Goal: Check status: Check status

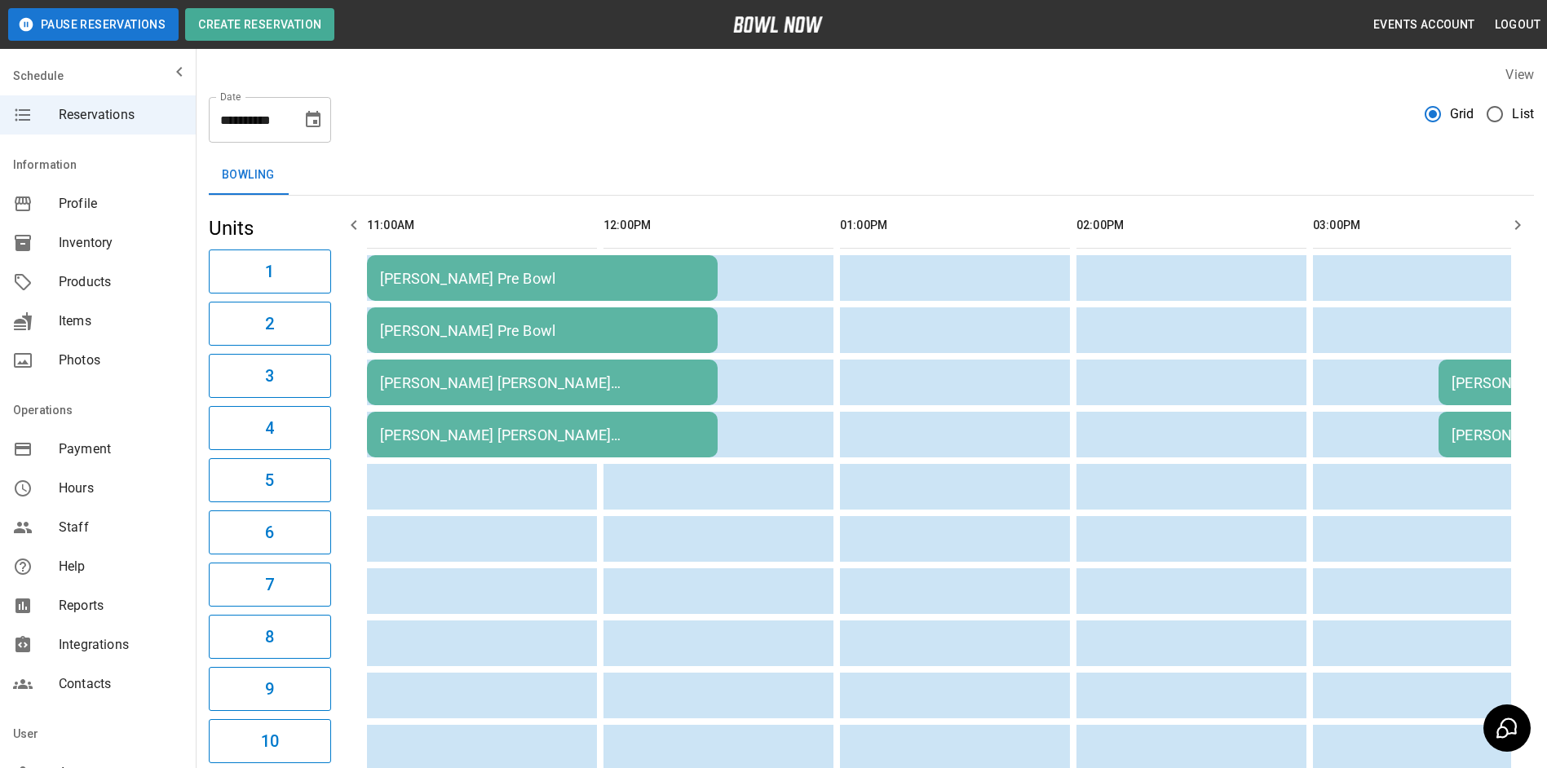
click at [1517, 229] on icon "button" at bounding box center [1518, 225] width 6 height 10
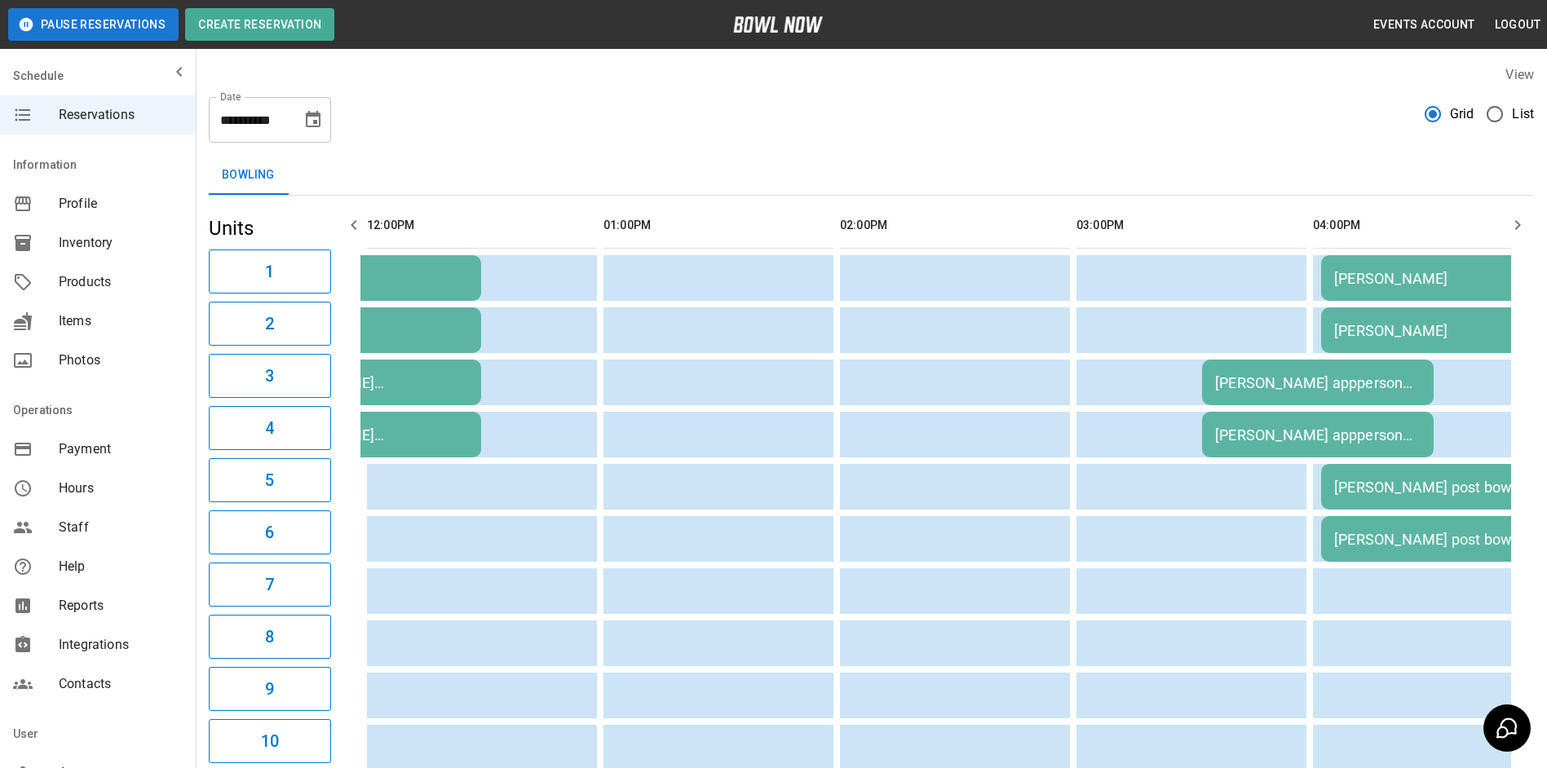
click at [1517, 229] on icon "button" at bounding box center [1518, 225] width 6 height 10
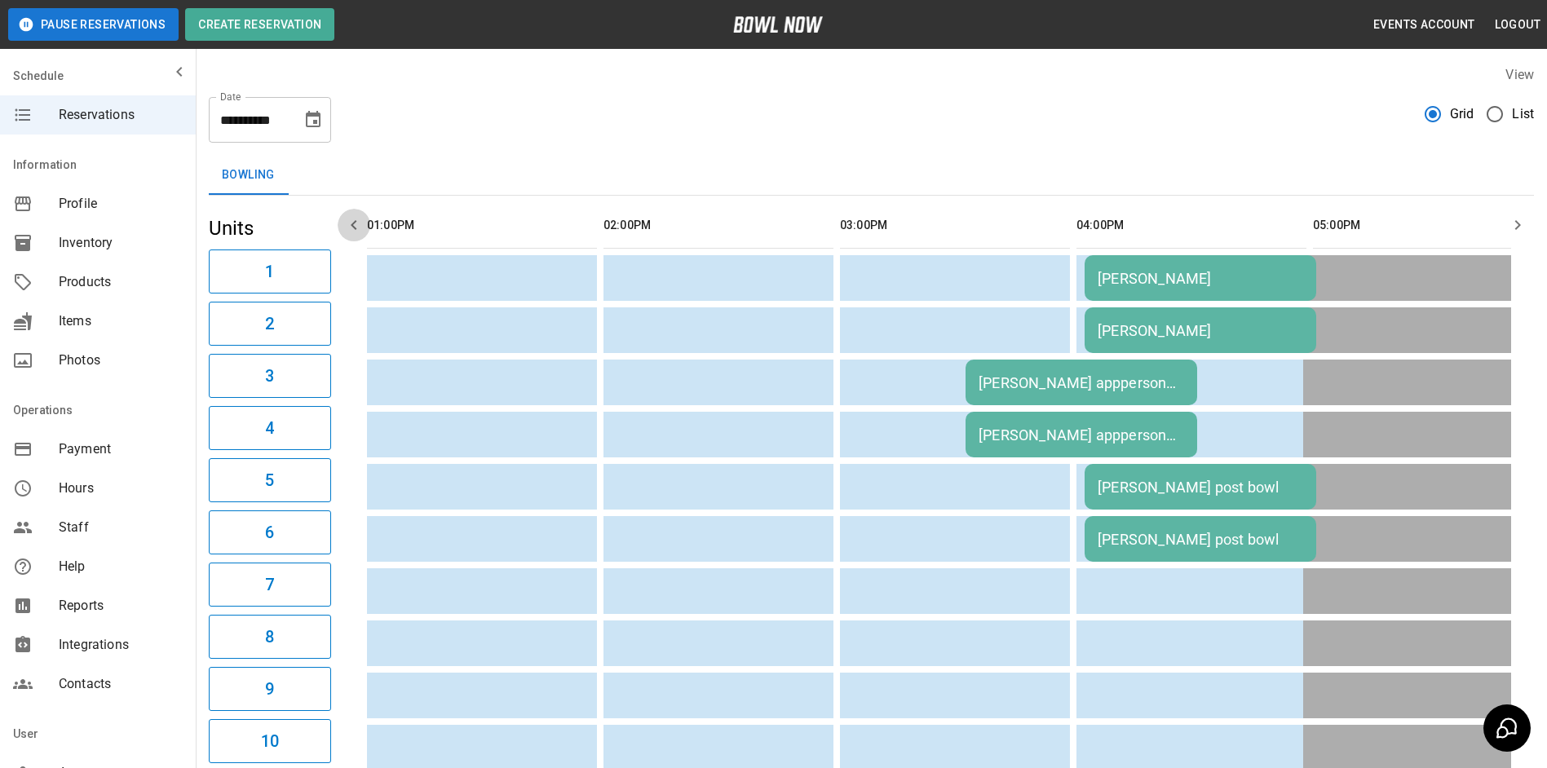
click at [354, 228] on icon "button" at bounding box center [354, 225] width 6 height 10
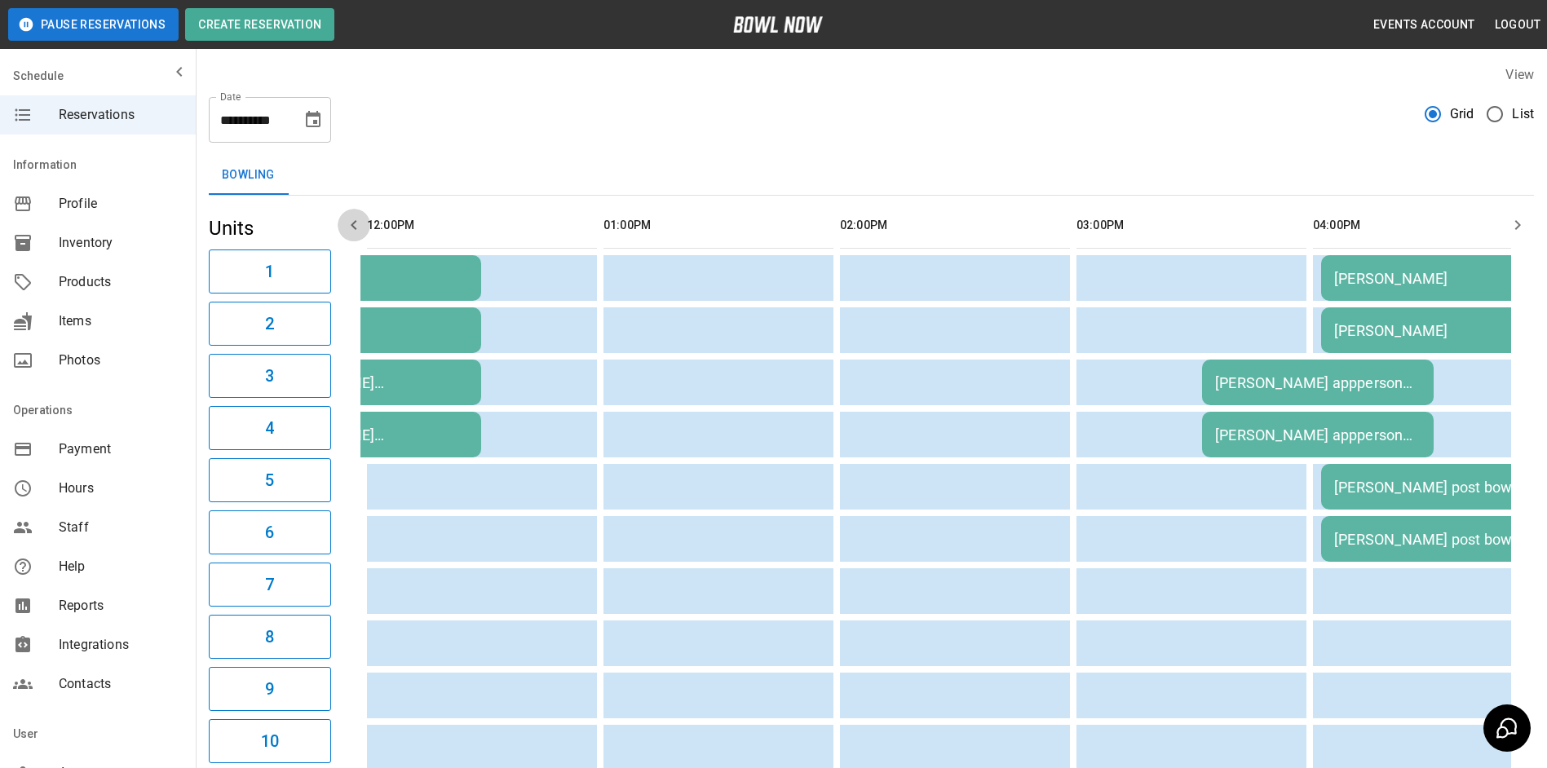
click at [354, 227] on icon "button" at bounding box center [354, 225] width 6 height 10
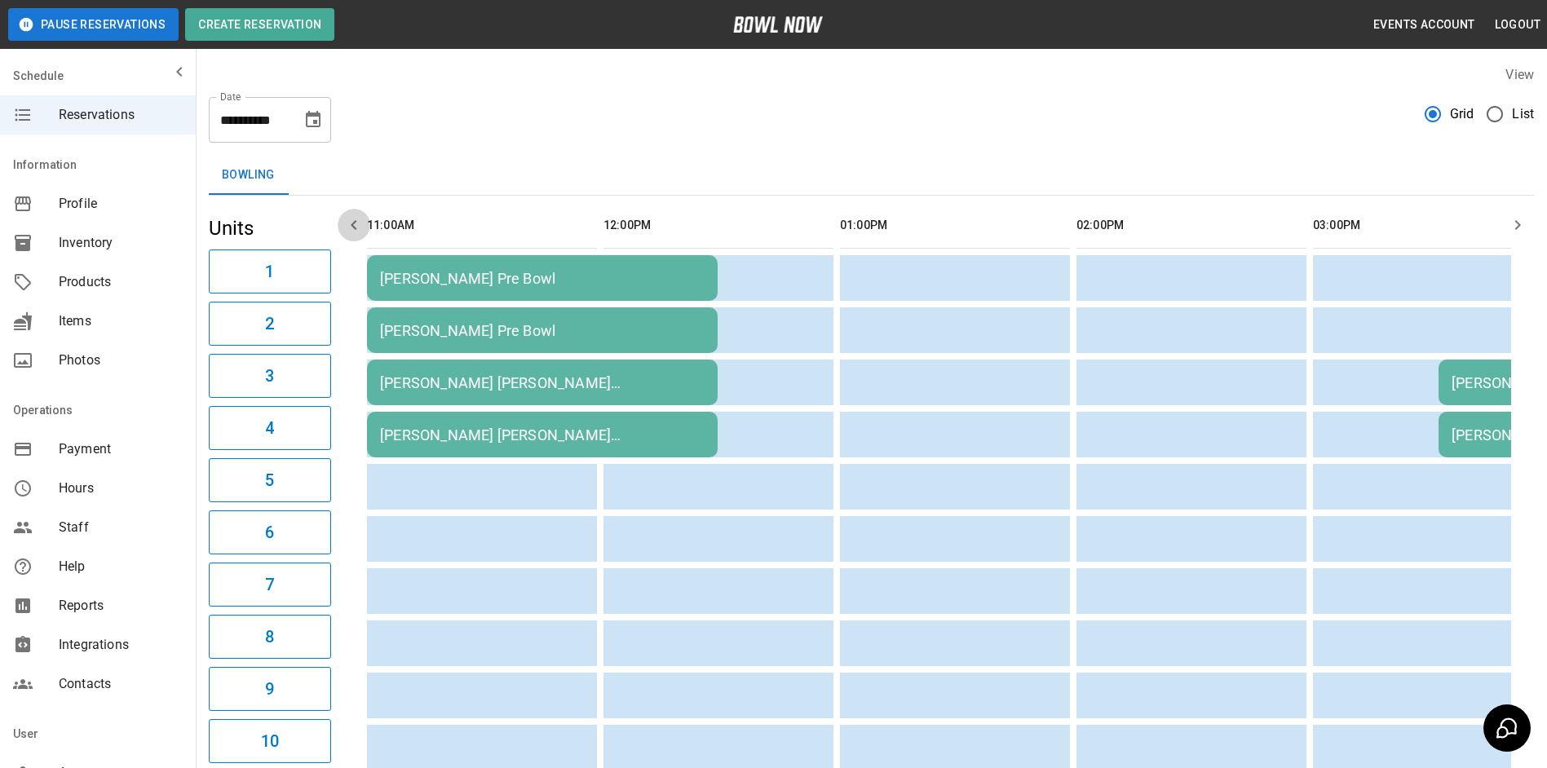
scroll to position [0, 0]
click at [353, 225] on icon "button" at bounding box center [354, 225] width 20 height 20
click at [304, 128] on icon "Choose date, selected date is Oct 14, 2025" at bounding box center [313, 120] width 20 height 20
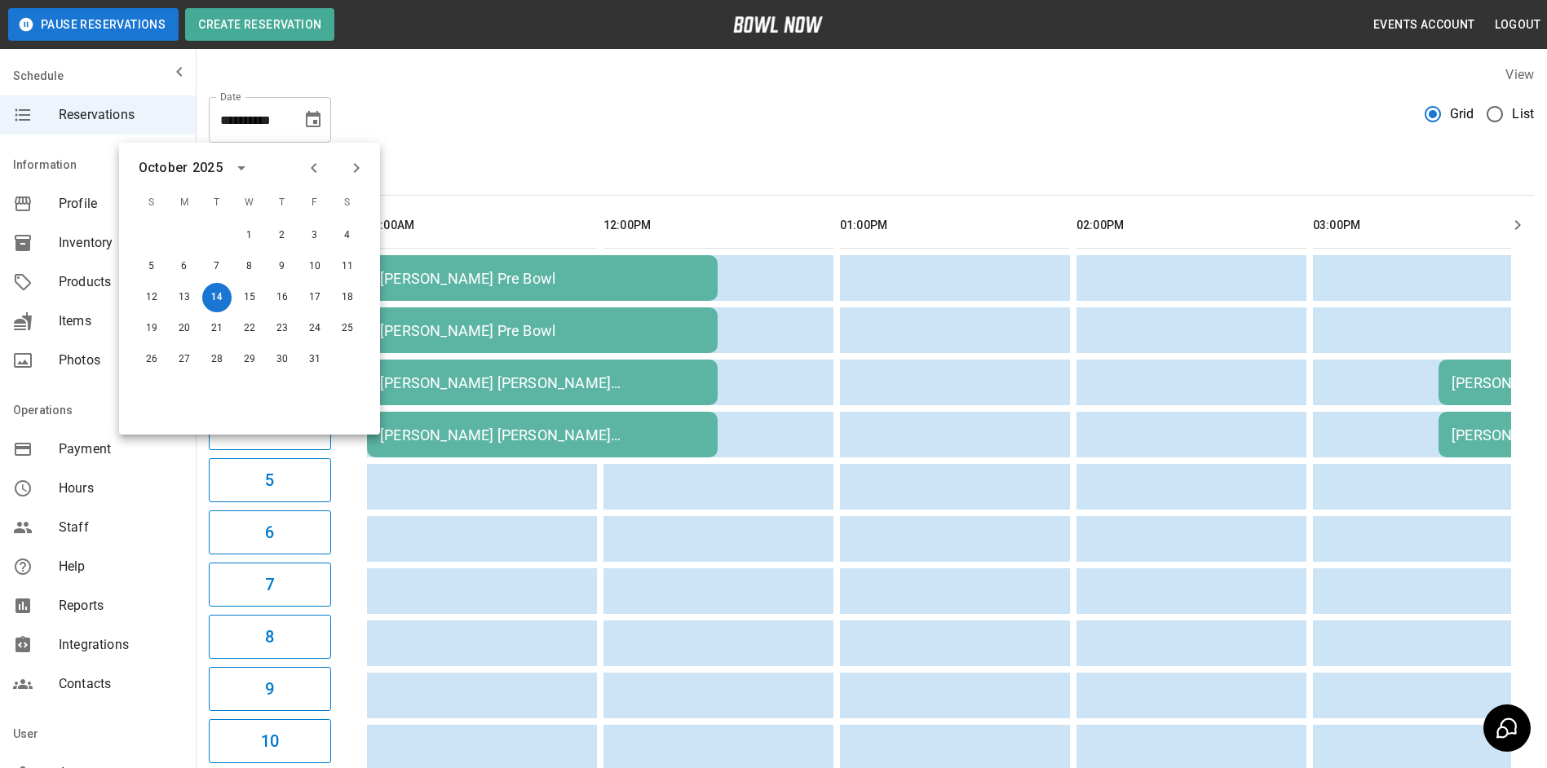
click at [639, 145] on div "**********" at bounding box center [872, 734] width 1352 height 1365
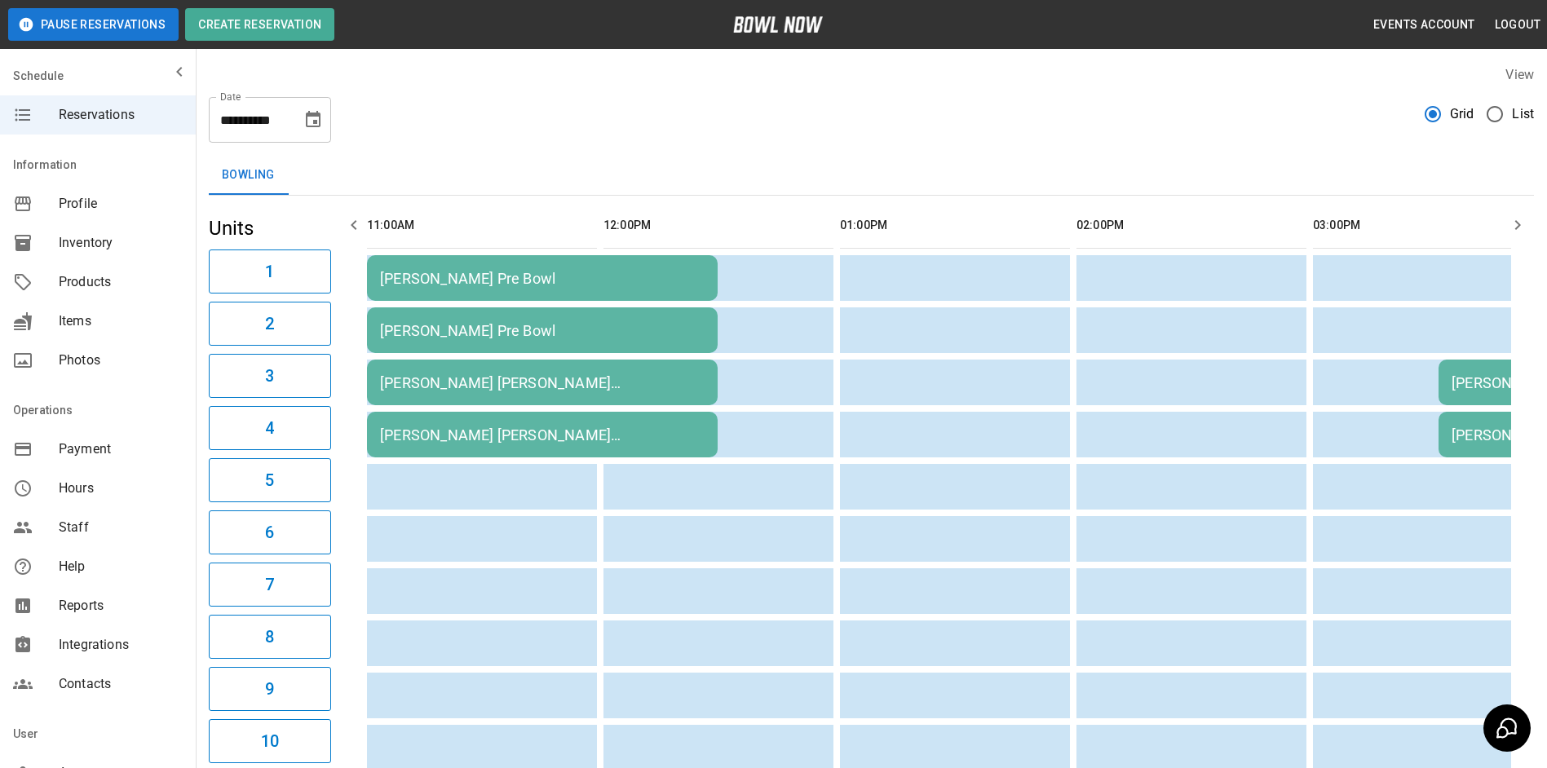
click at [469, 280] on div "[PERSON_NAME] Pre Bowl" at bounding box center [542, 278] width 325 height 17
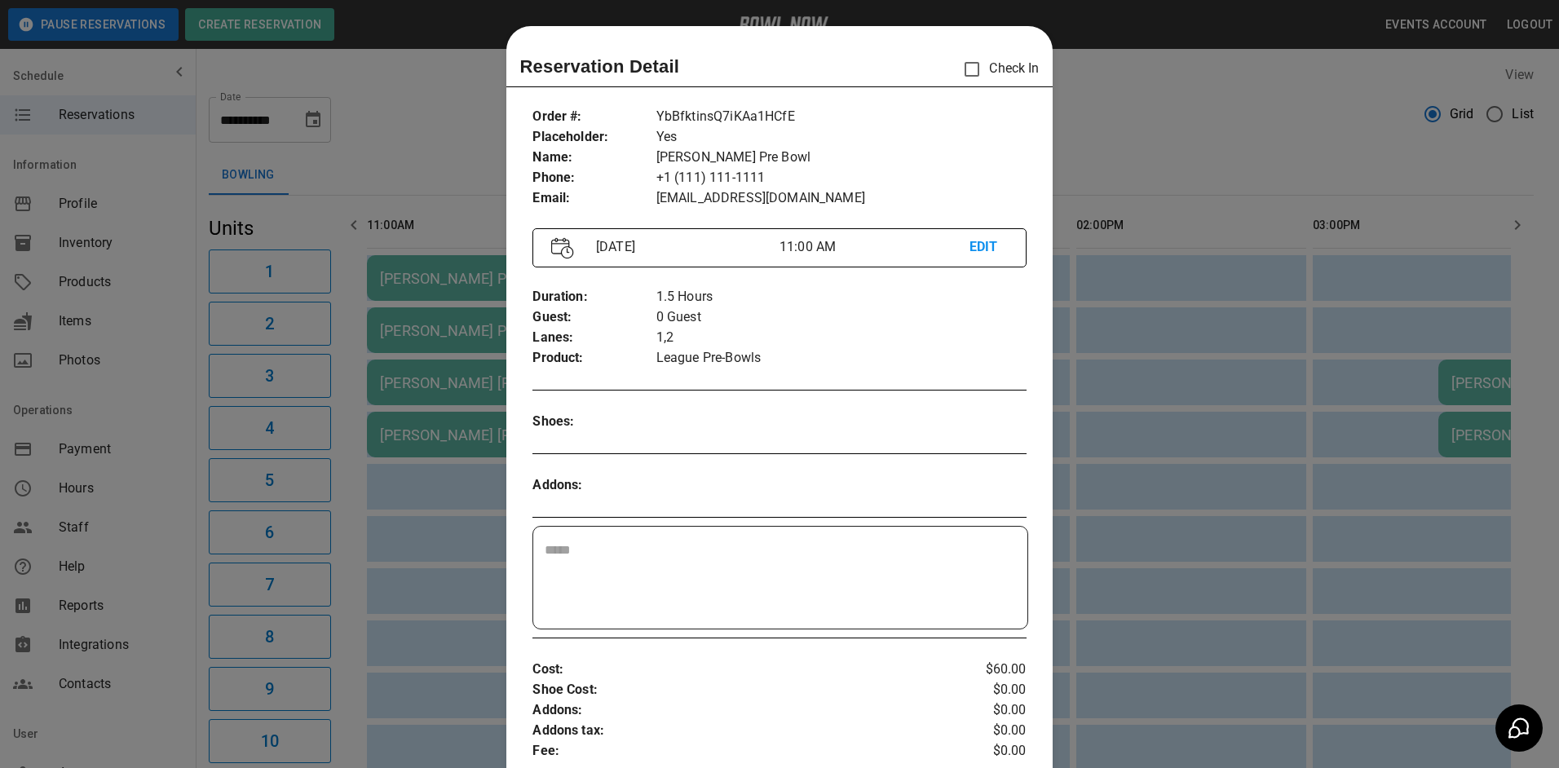
scroll to position [26, 0]
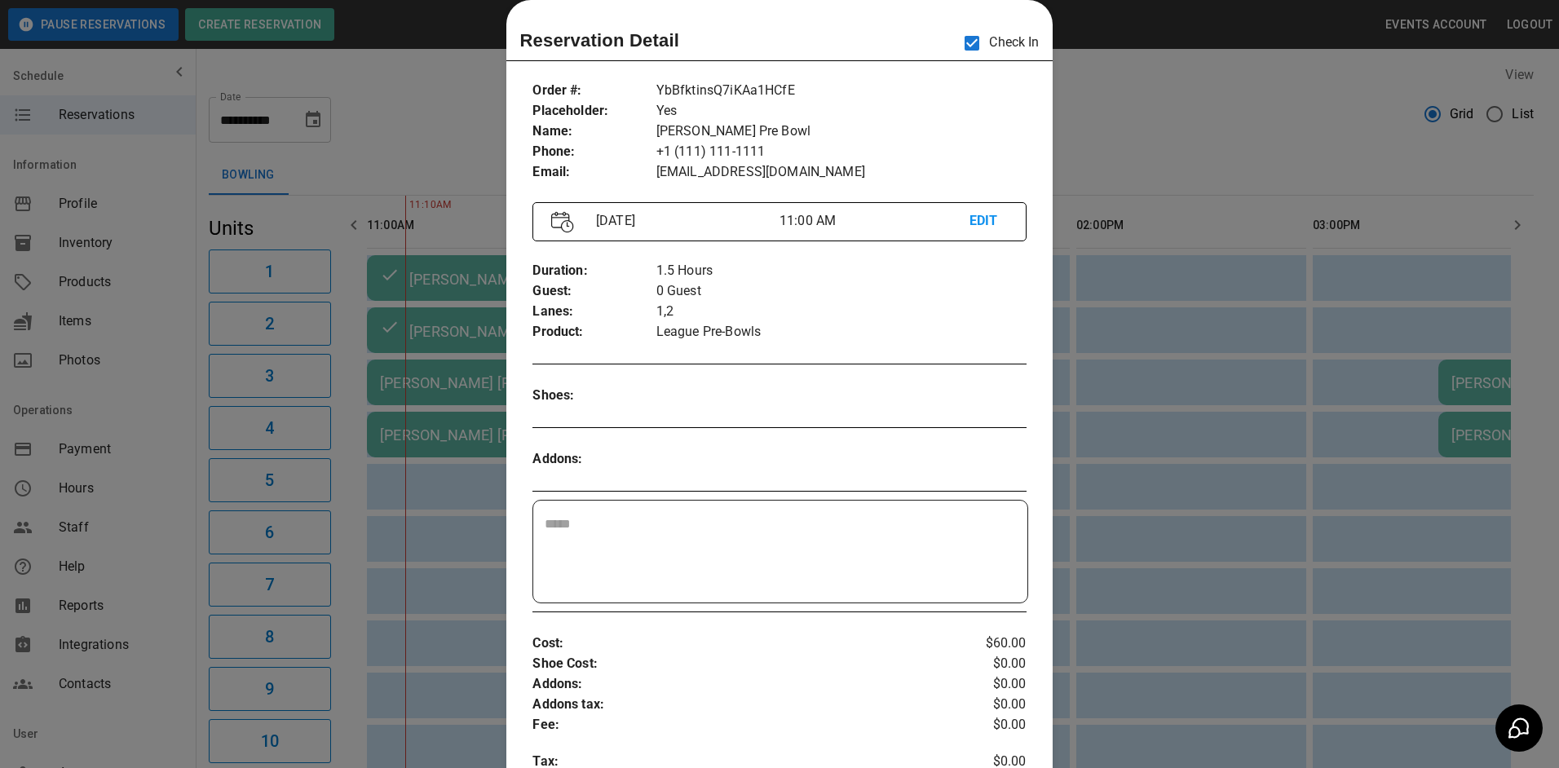
click at [1120, 124] on div at bounding box center [779, 384] width 1559 height 768
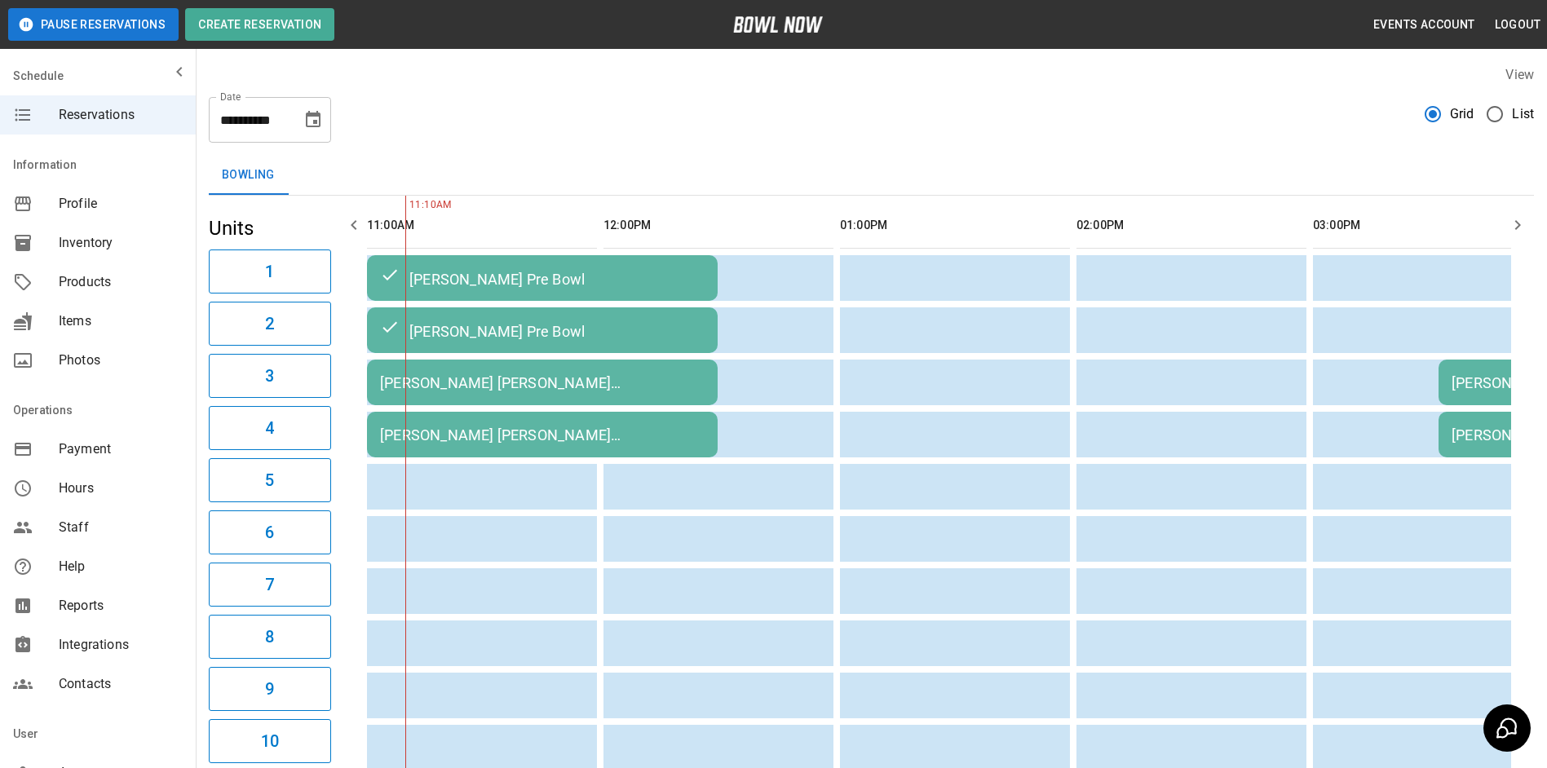
click at [591, 376] on div "[PERSON_NAME] [PERSON_NAME] [PERSON_NAME]" at bounding box center [542, 382] width 325 height 17
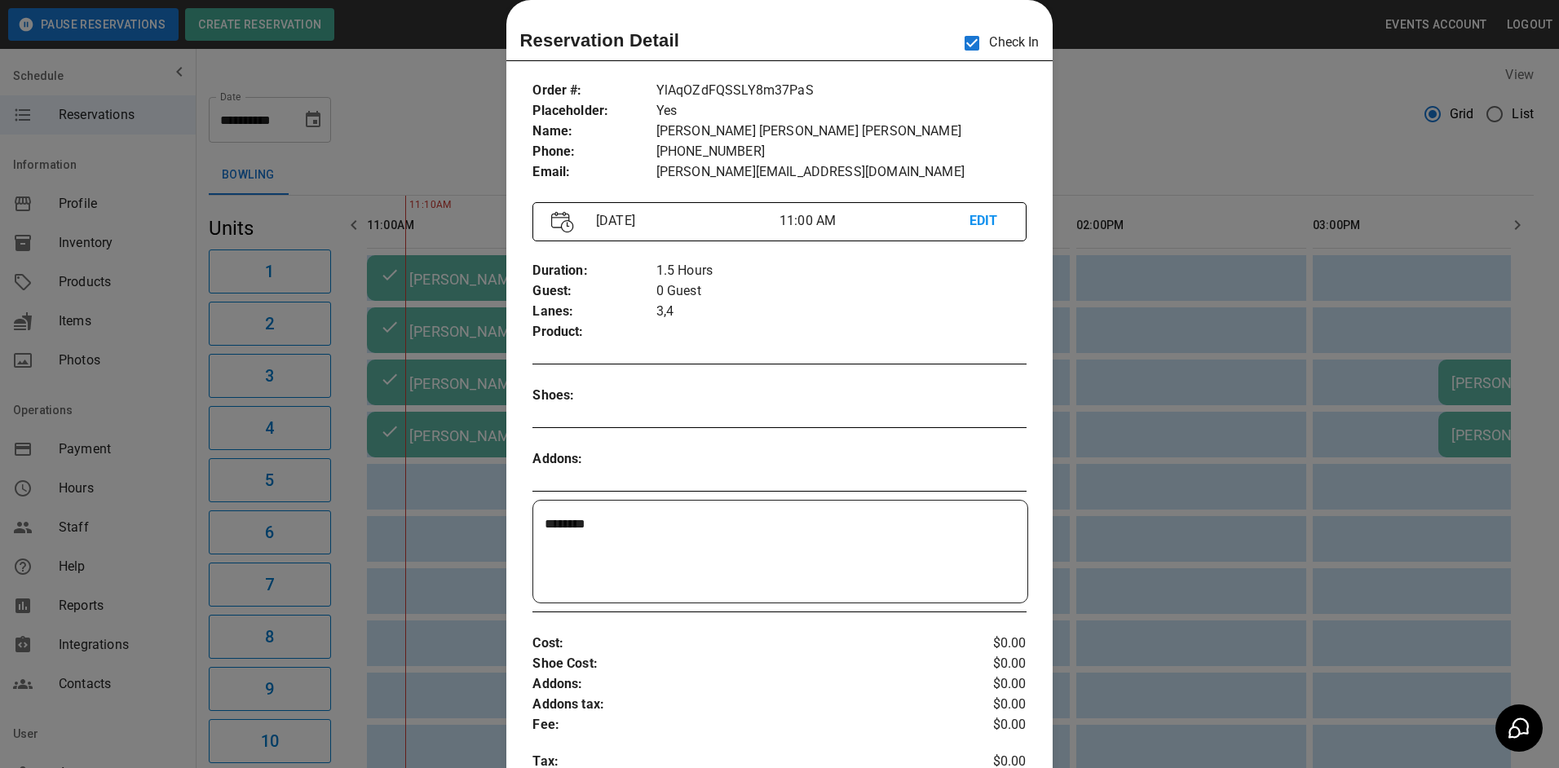
click at [1152, 122] on div at bounding box center [779, 384] width 1559 height 768
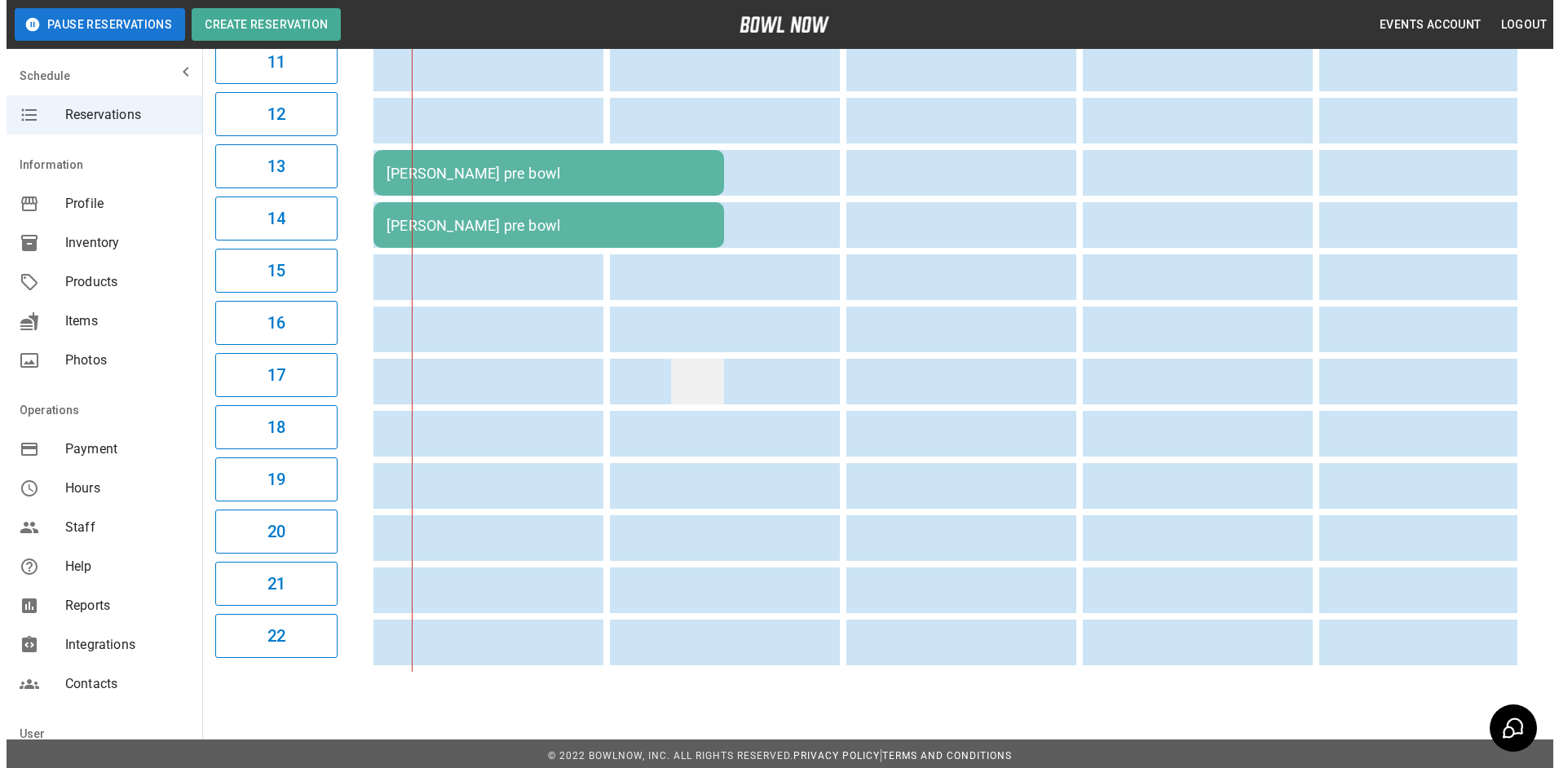
scroll to position [734, 0]
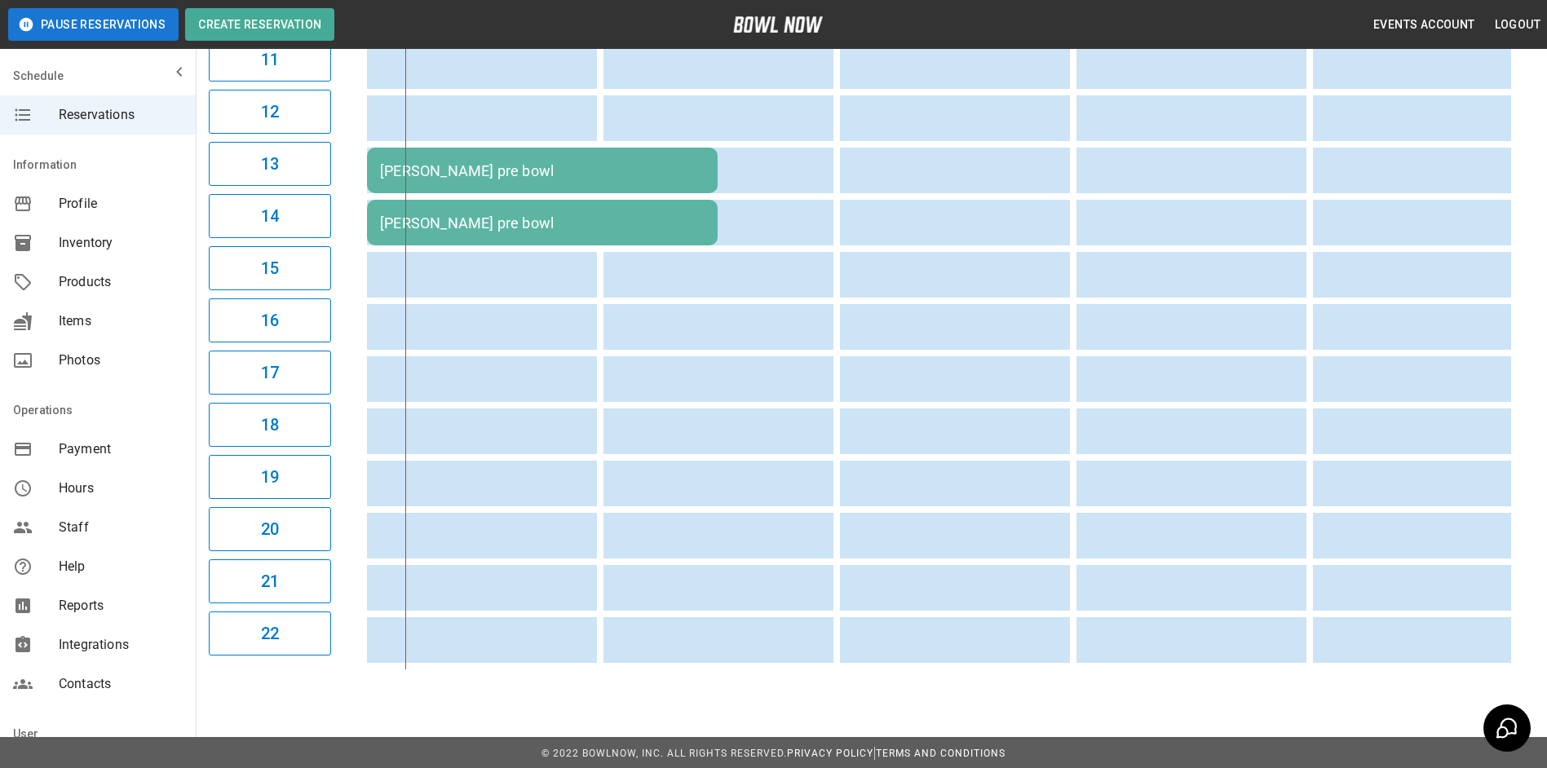
click at [537, 152] on td "[PERSON_NAME] pre bowl" at bounding box center [542, 171] width 351 height 46
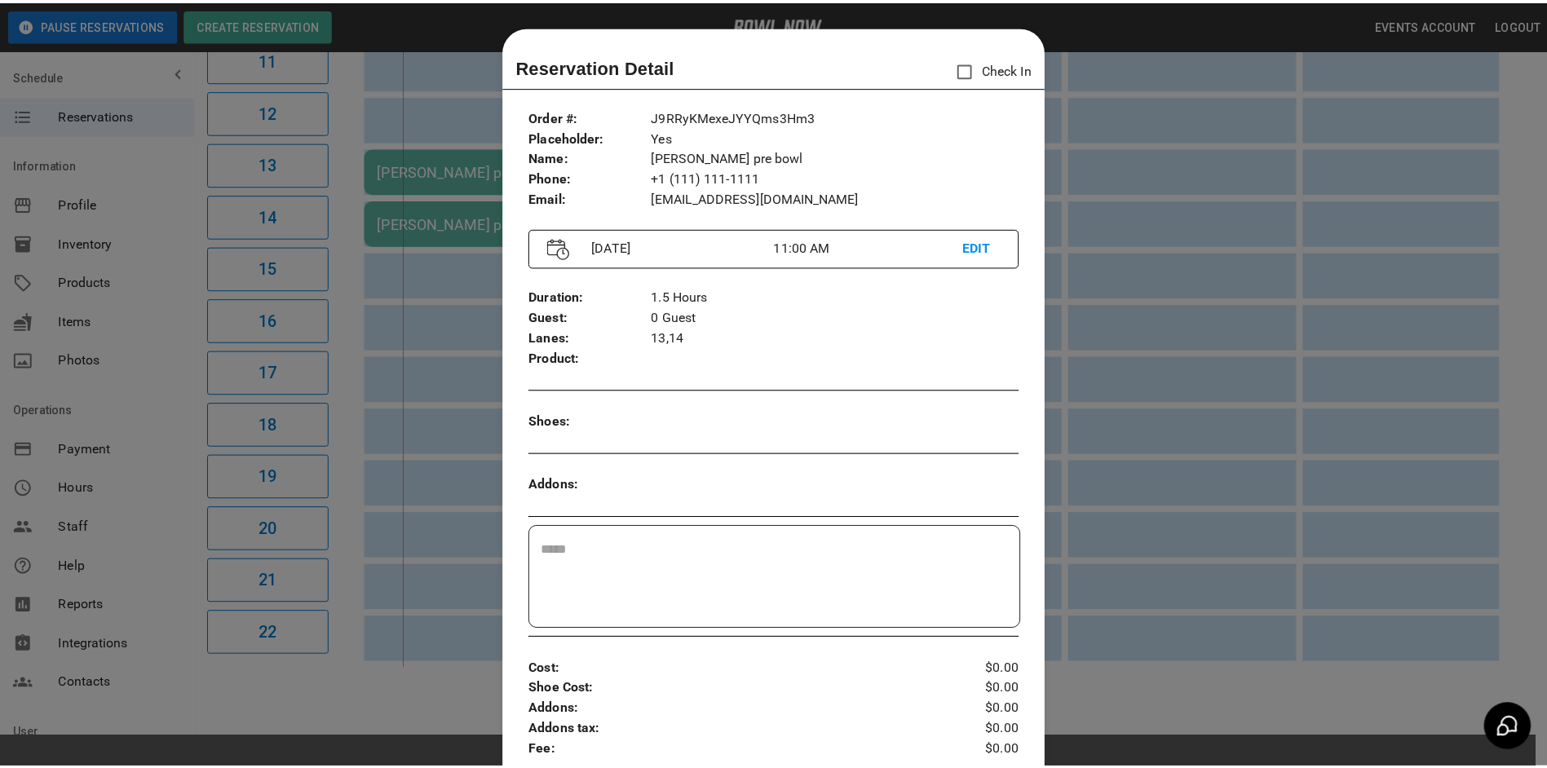
scroll to position [26, 0]
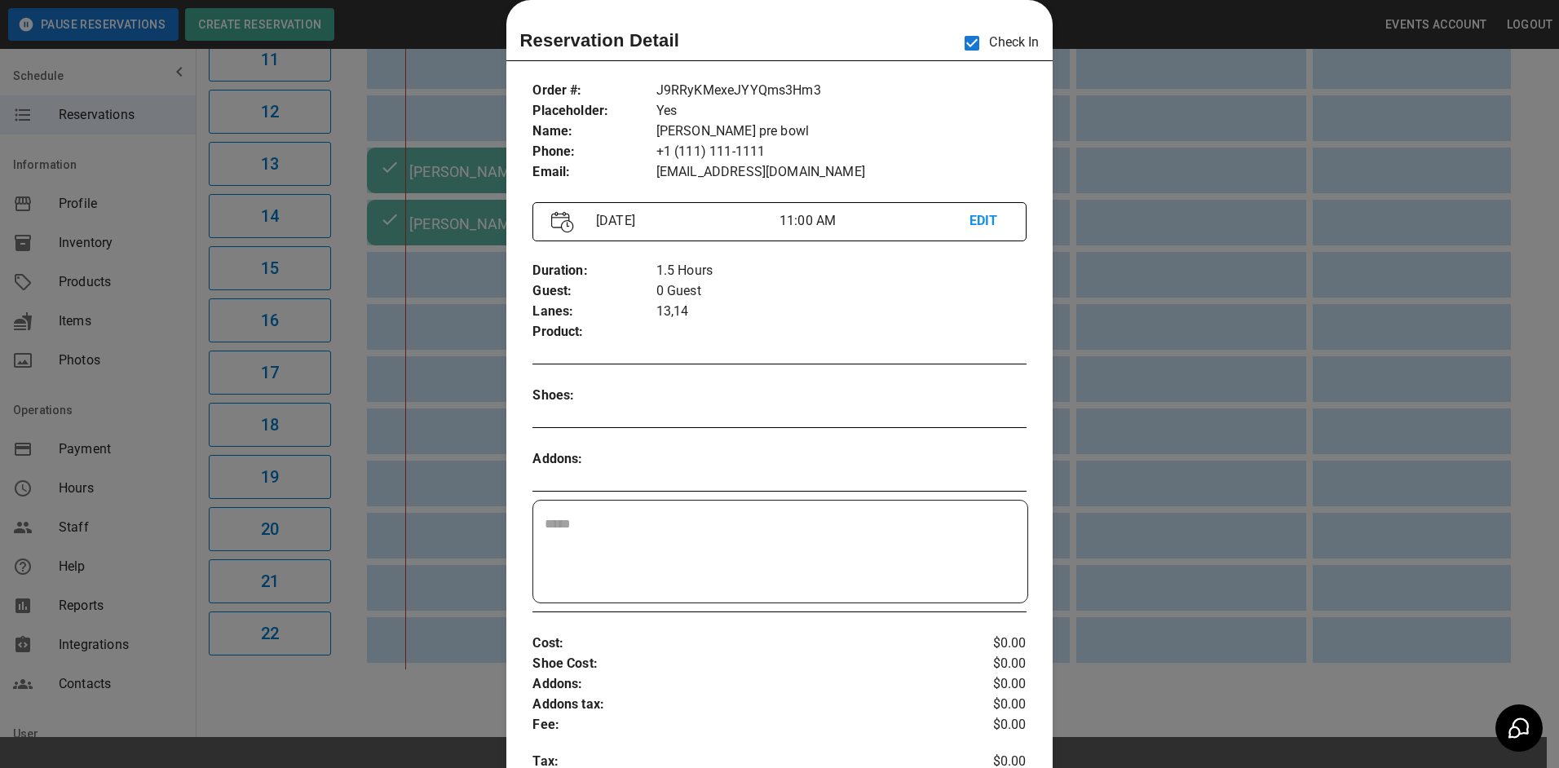
click at [1129, 21] on div at bounding box center [779, 384] width 1559 height 768
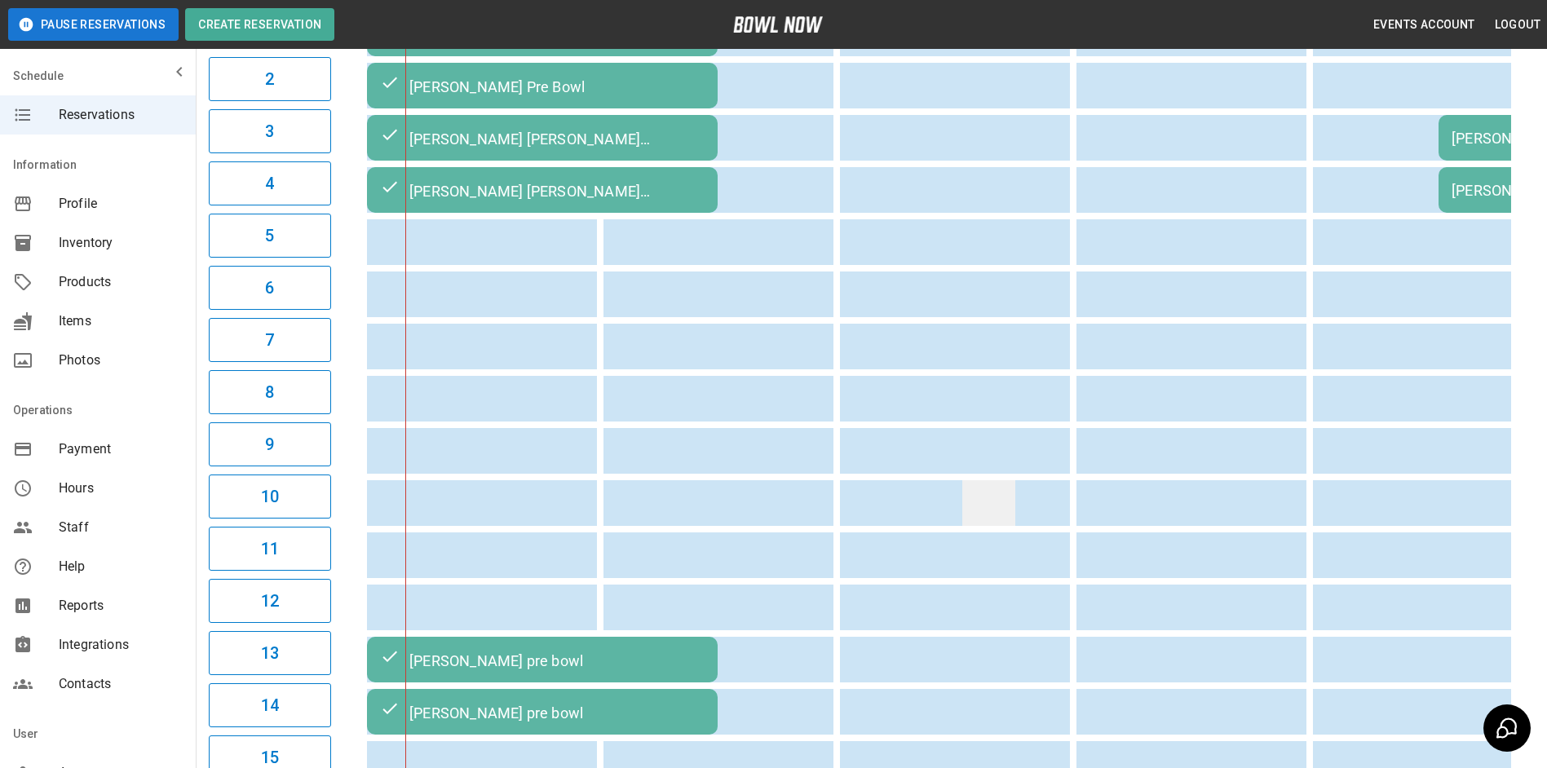
scroll to position [0, 0]
